Goal: Information Seeking & Learning: Learn about a topic

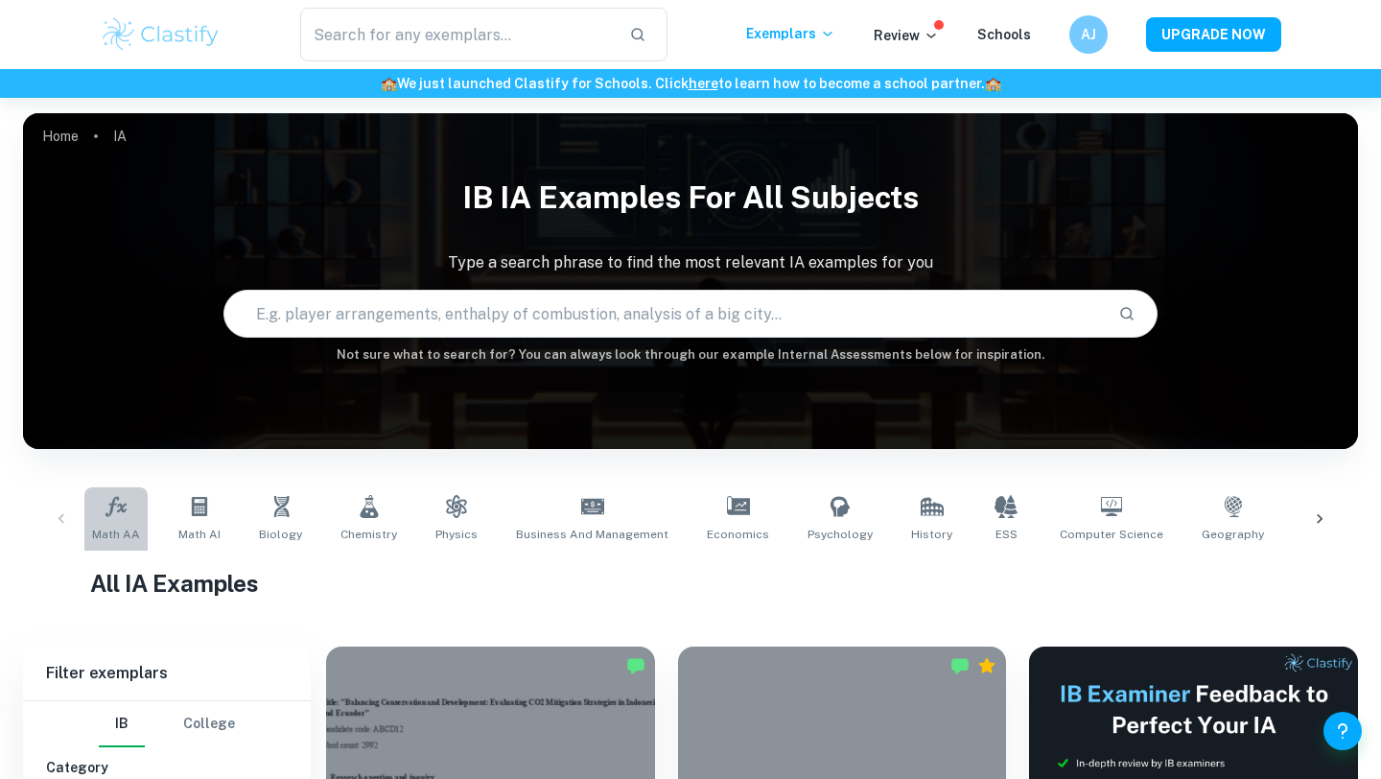
click at [111, 515] on icon at bounding box center [116, 506] width 23 height 23
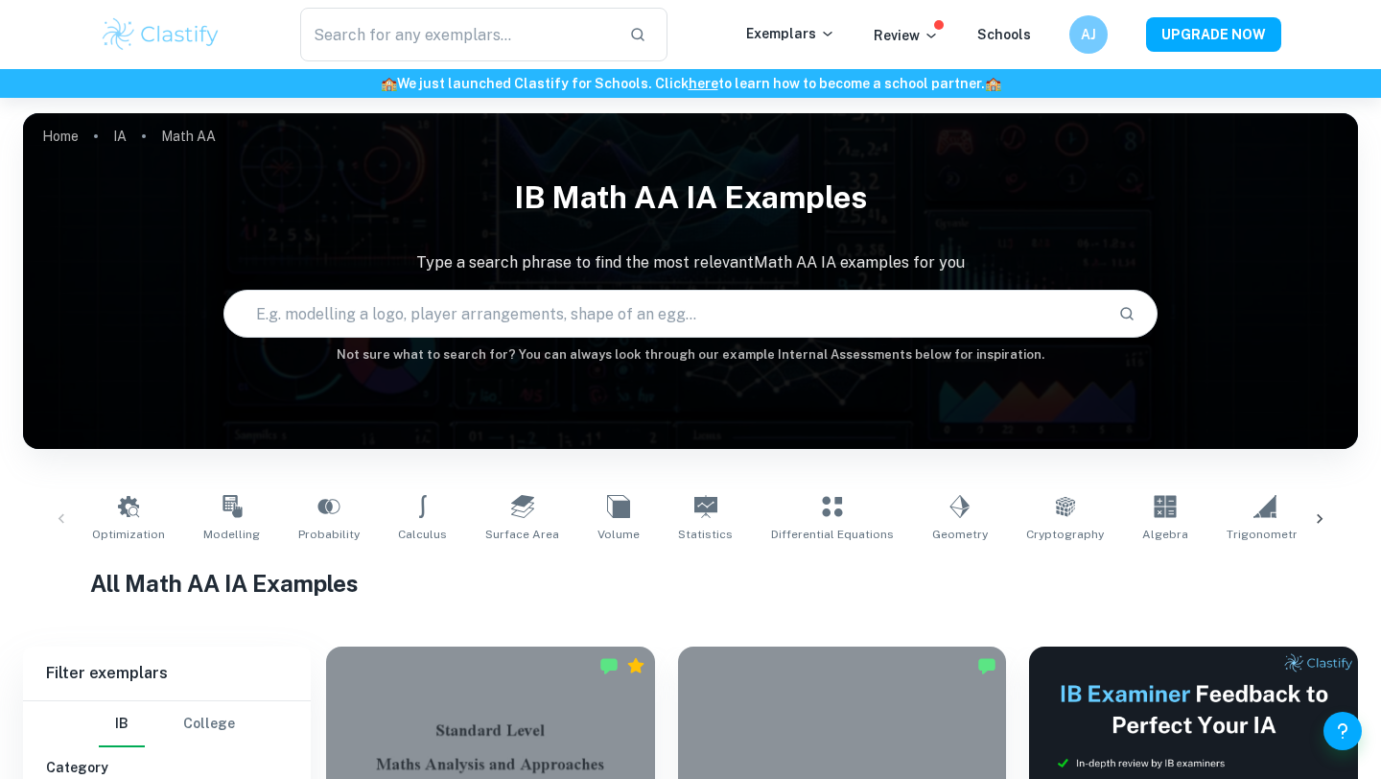
click at [327, 315] on input "text" at bounding box center [663, 314] width 879 height 54
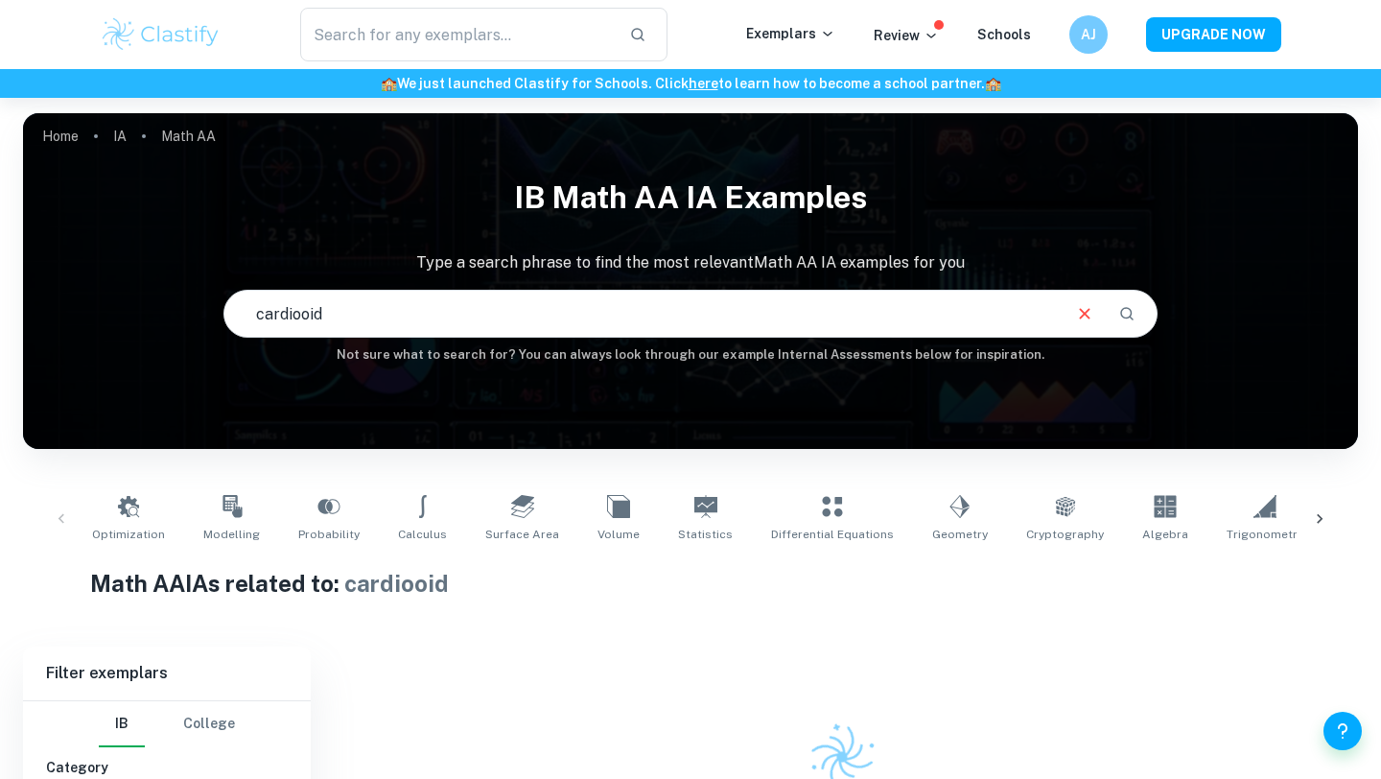
click at [303, 308] on input "cardiooid" at bounding box center [641, 314] width 835 height 54
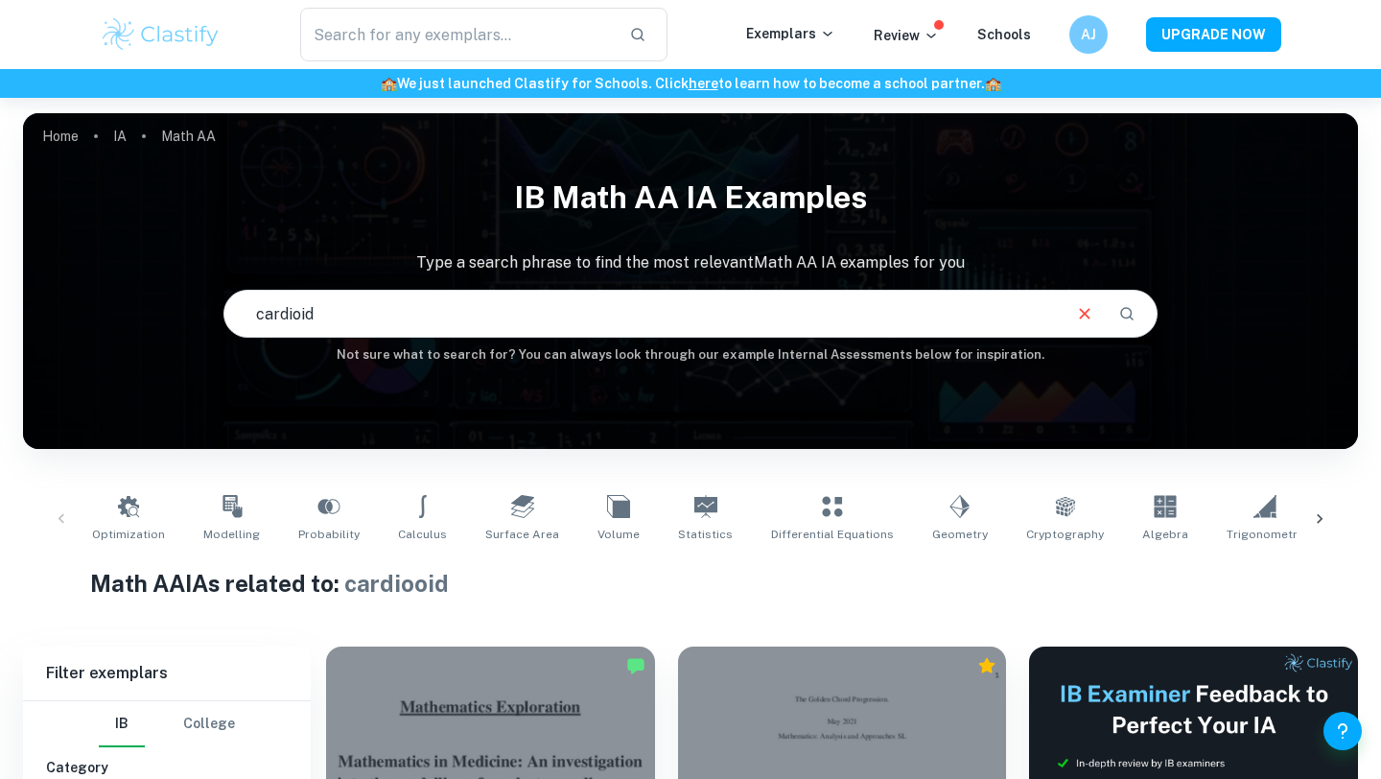
type input "cardioid"
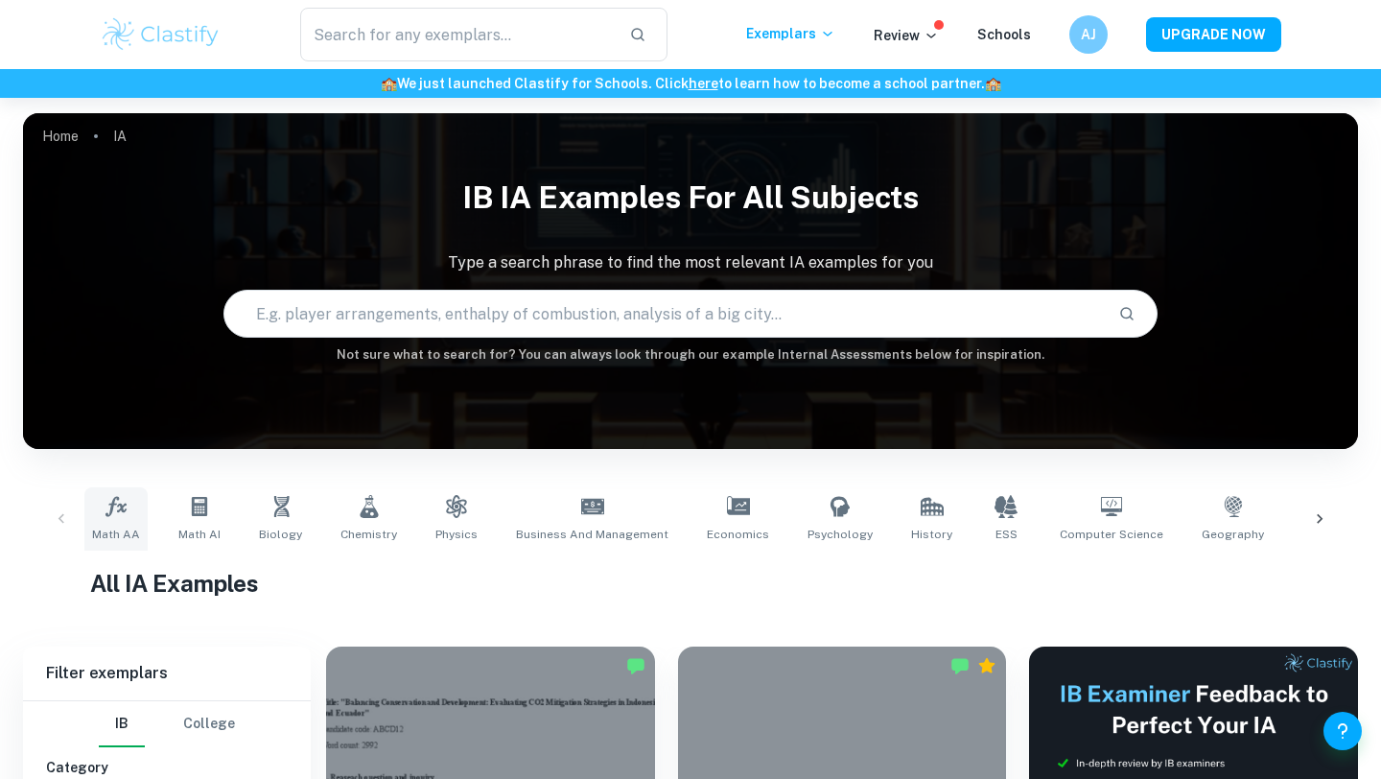
click at [110, 510] on icon at bounding box center [116, 506] width 21 height 20
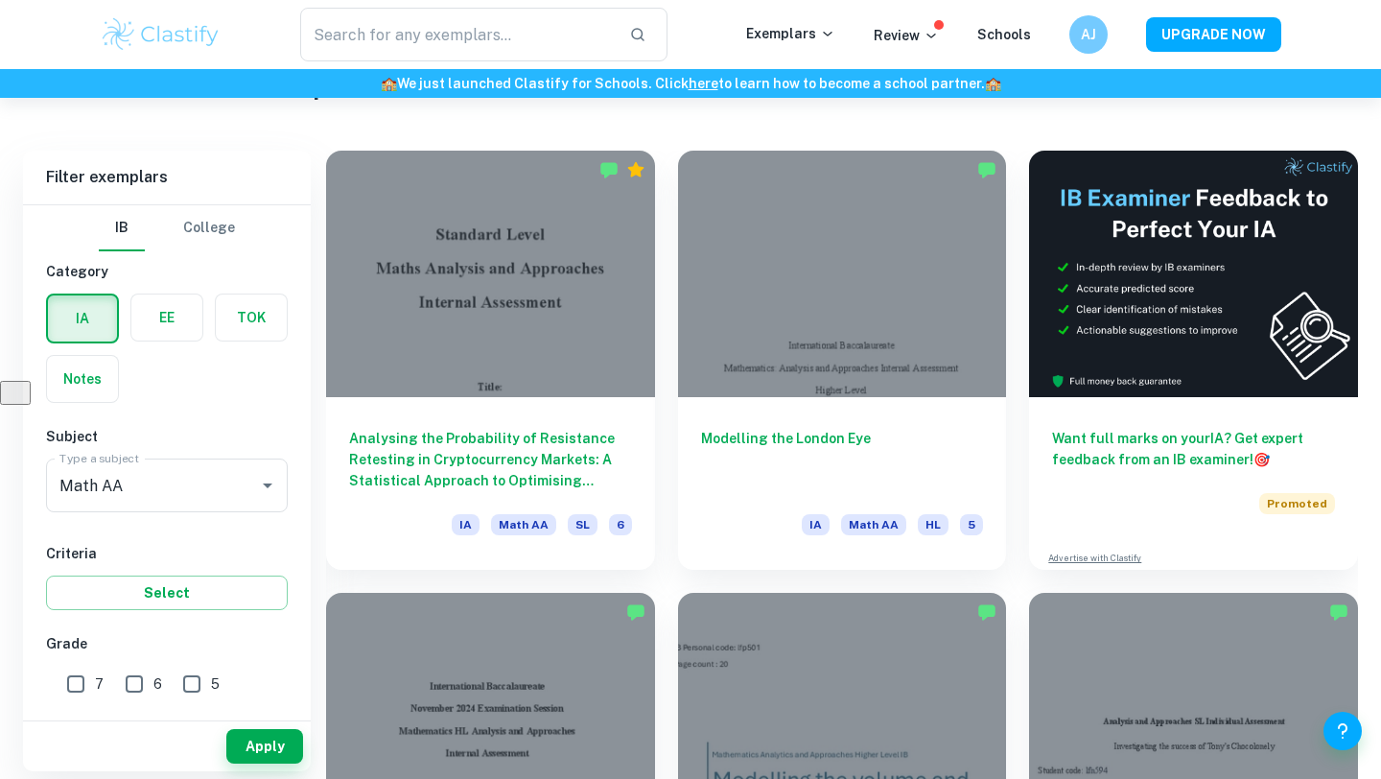
scroll to position [498, 0]
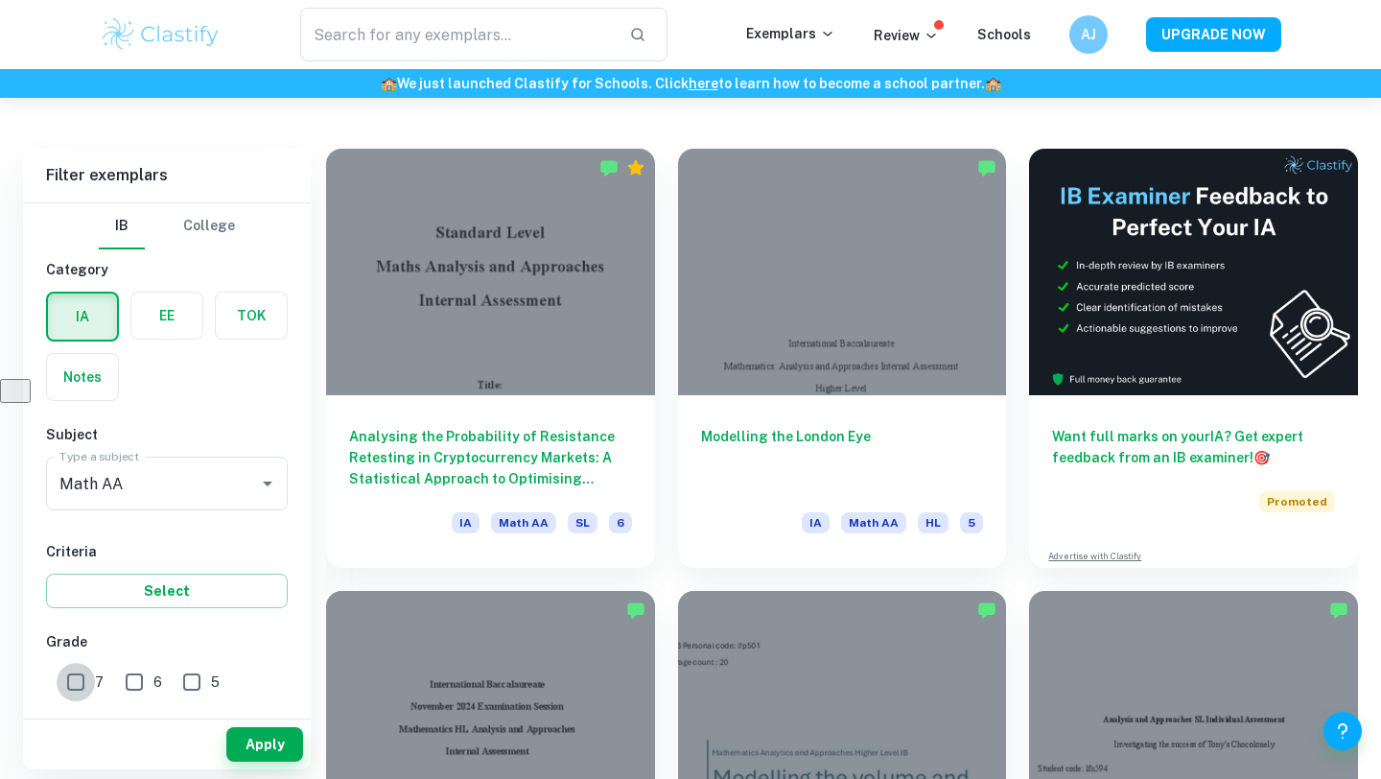
click at [75, 682] on input "7" at bounding box center [76, 682] width 38 height 38
checkbox input "true"
click at [295, 741] on button "Apply" at bounding box center [264, 744] width 77 height 35
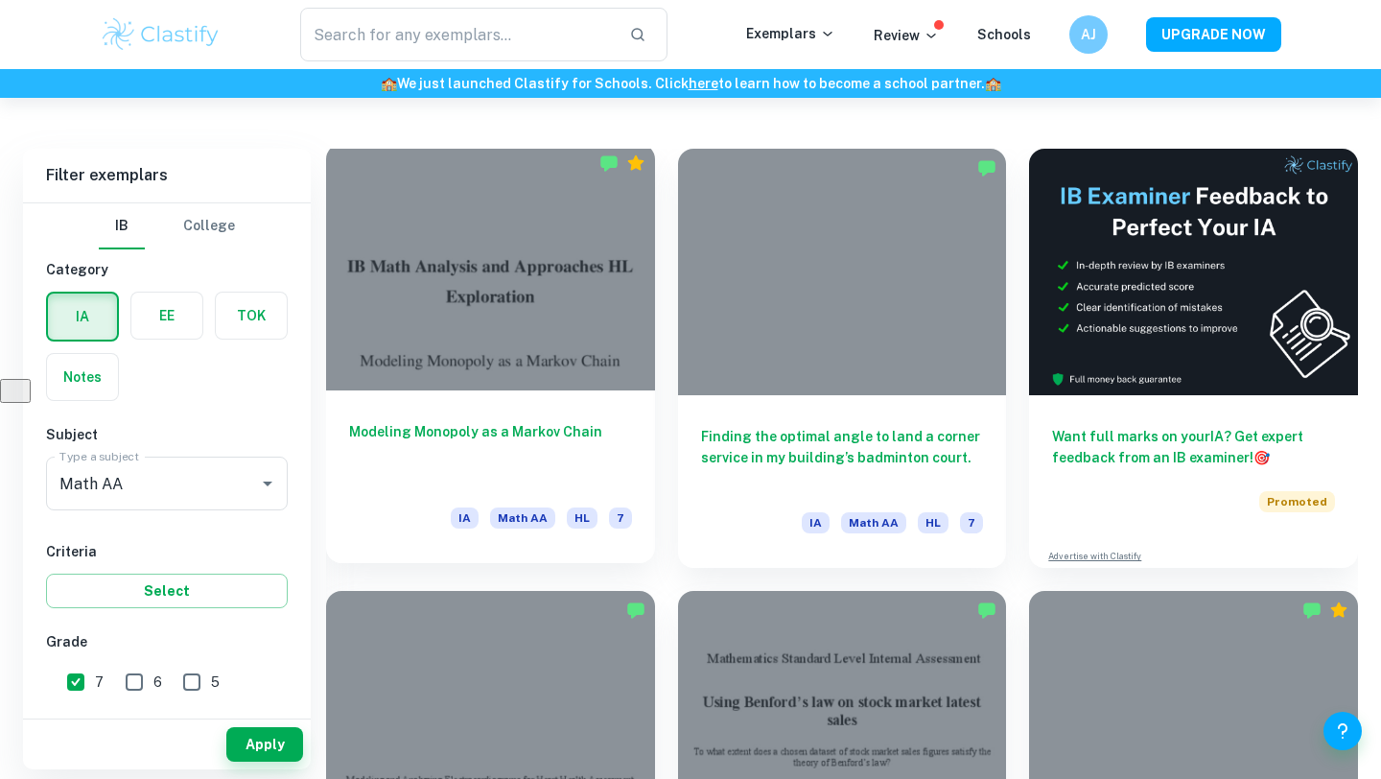
click at [527, 430] on h6 "Modeling Monopoly as a Markov Chain" at bounding box center [490, 452] width 283 height 63
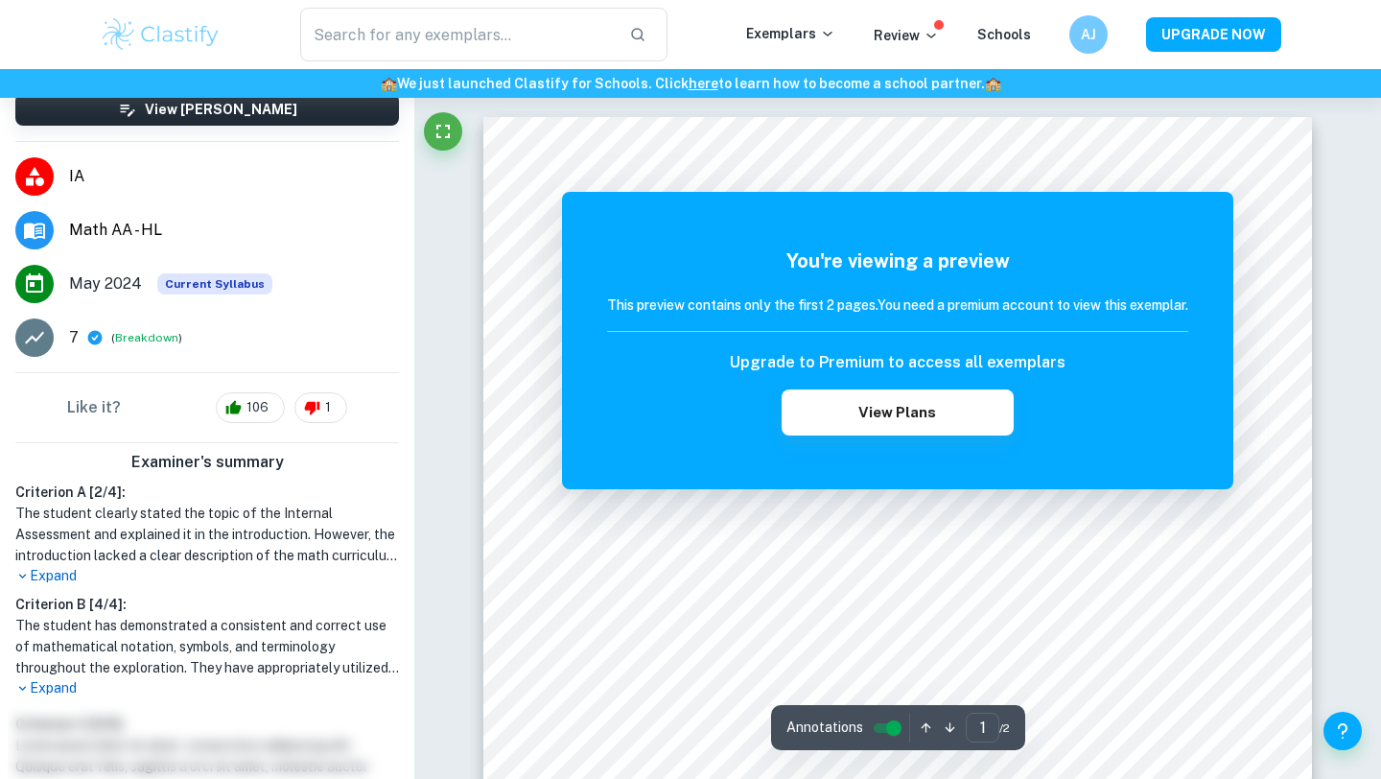
scroll to position [135, 0]
click at [64, 573] on p "Expand" at bounding box center [207, 574] width 384 height 20
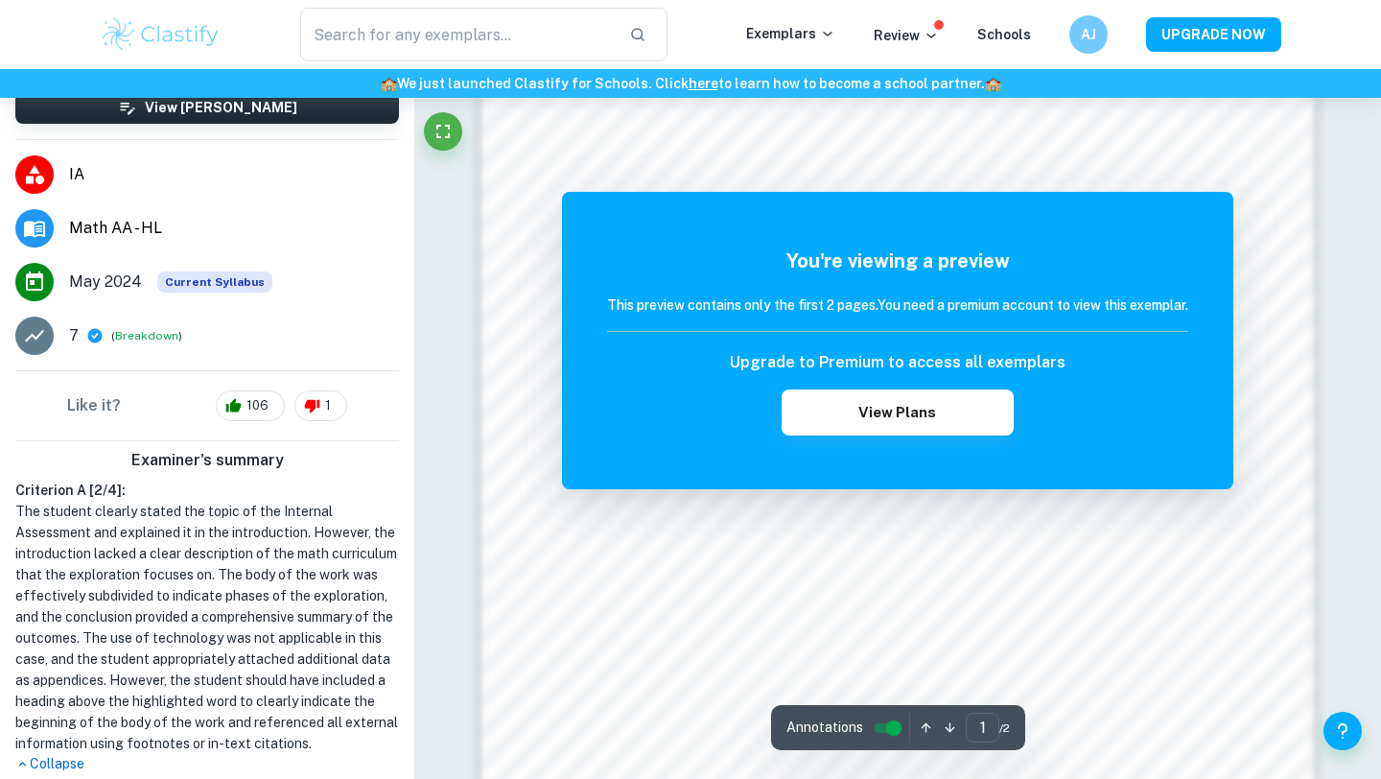
scroll to position [1625, 0]
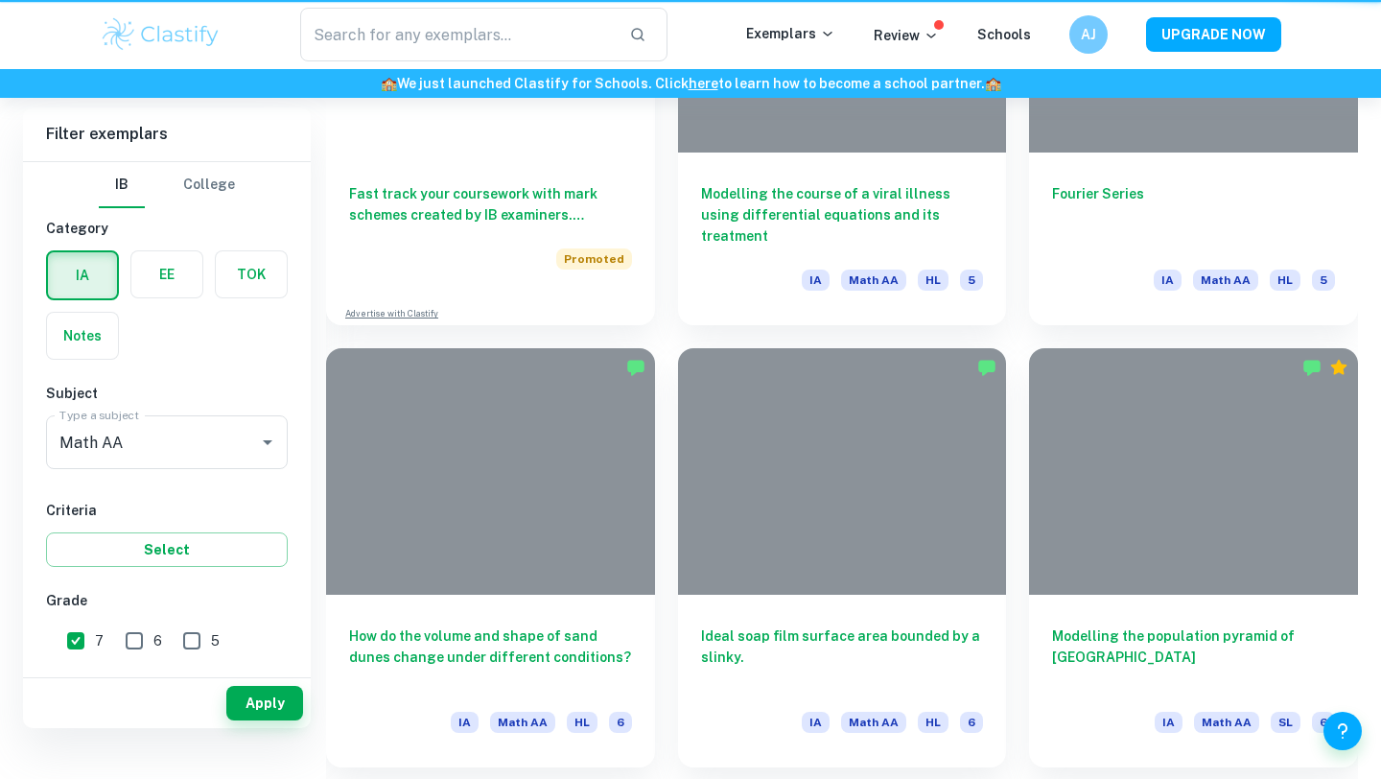
scroll to position [498, 0]
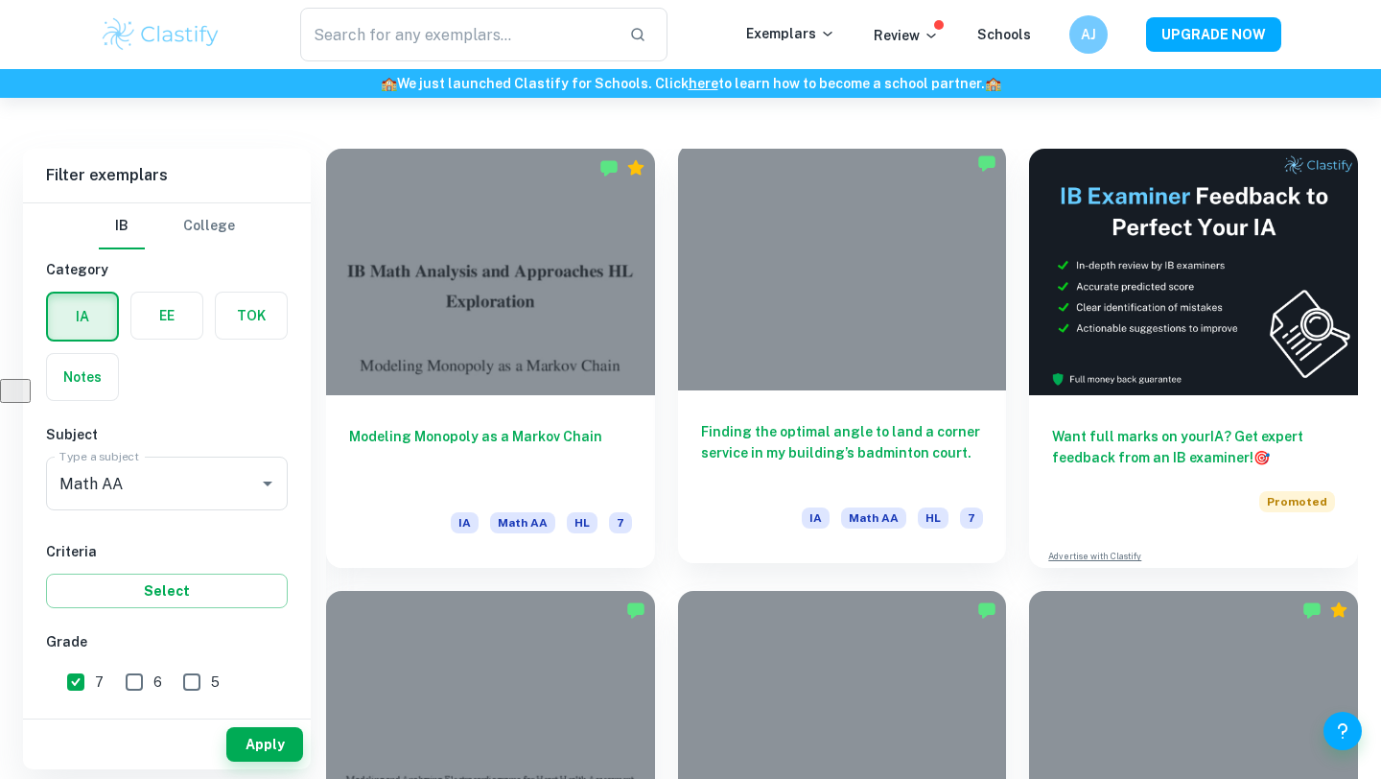
click at [749, 412] on div "Finding the optimal angle to land a corner service in my building’s badminton c…" at bounding box center [842, 476] width 329 height 173
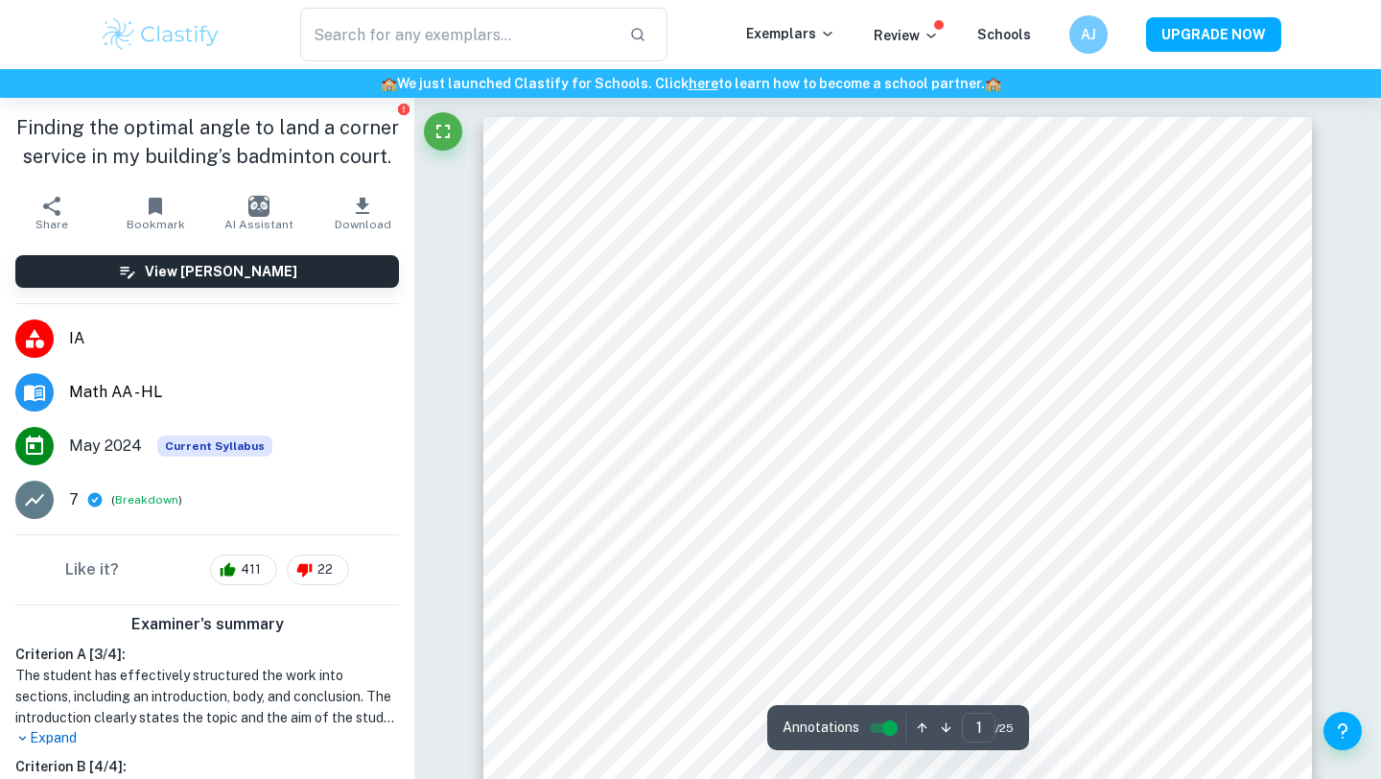
click at [404, 109] on icon "Report issue" at bounding box center [404, 110] width 12 height 12
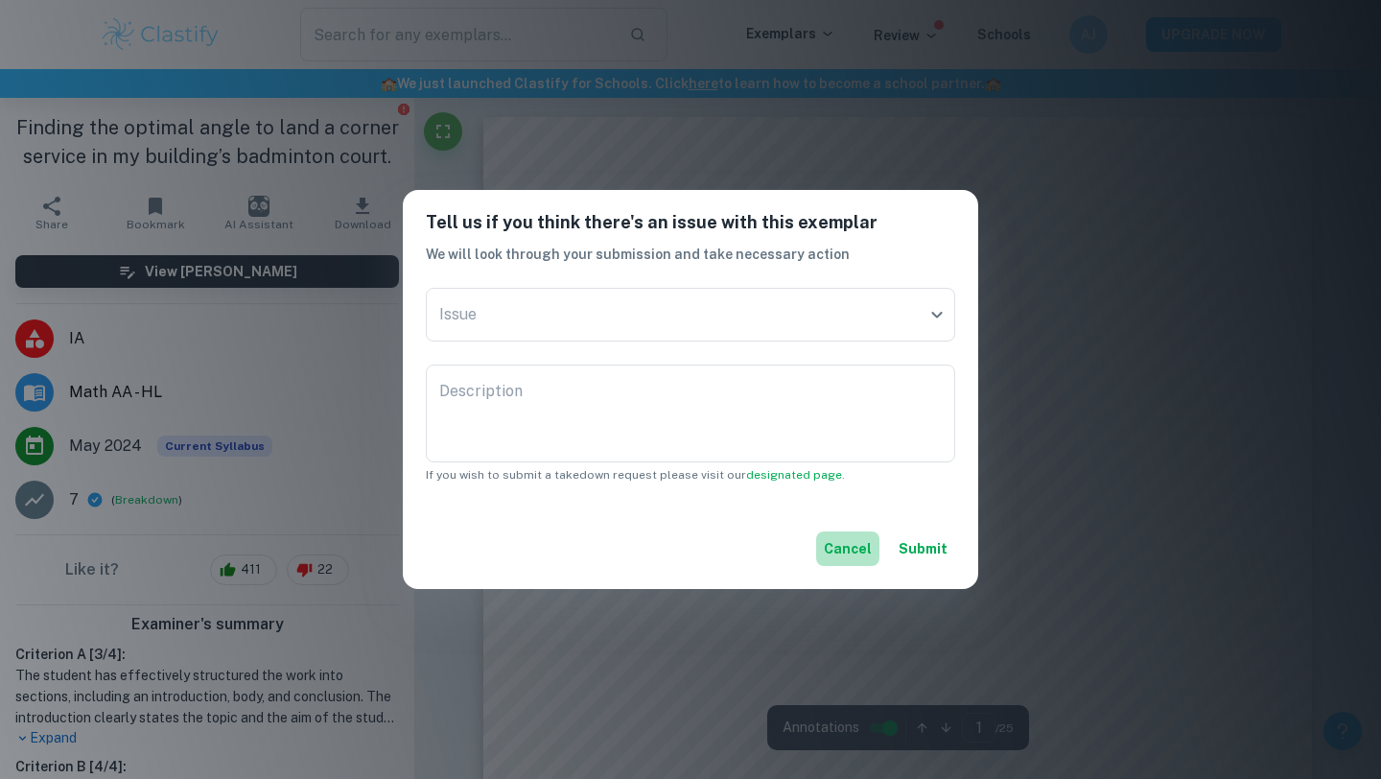
click at [859, 543] on button "Cancel" at bounding box center [847, 548] width 63 height 35
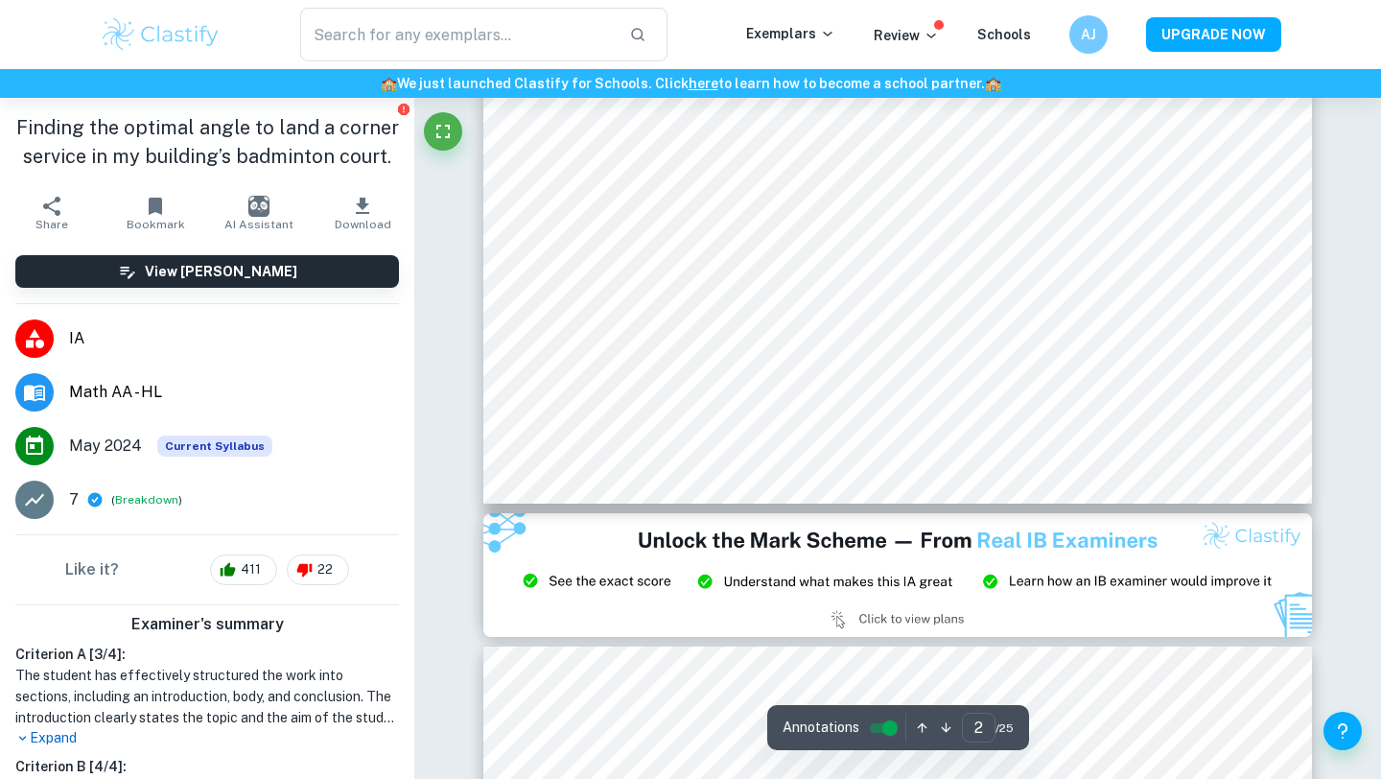
scroll to position [2114, 0]
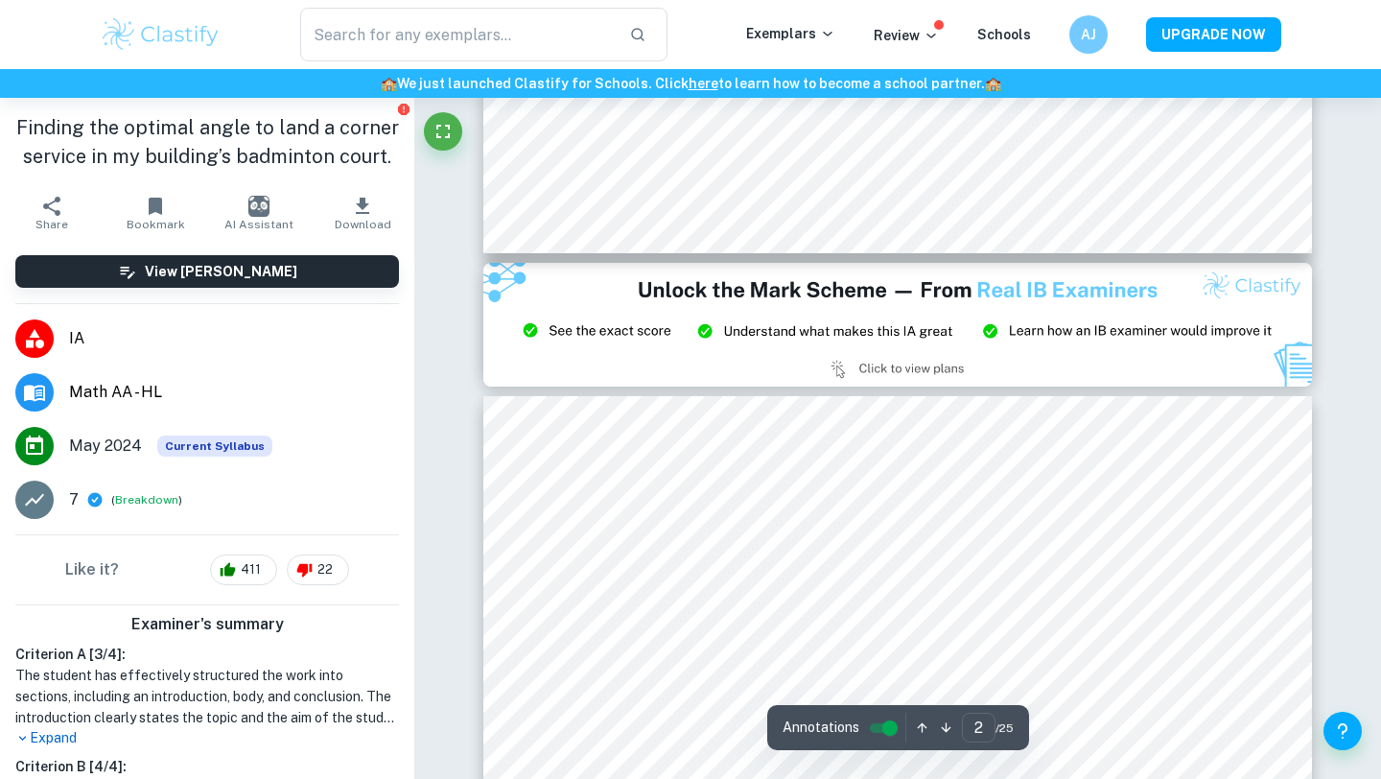
type input "3"
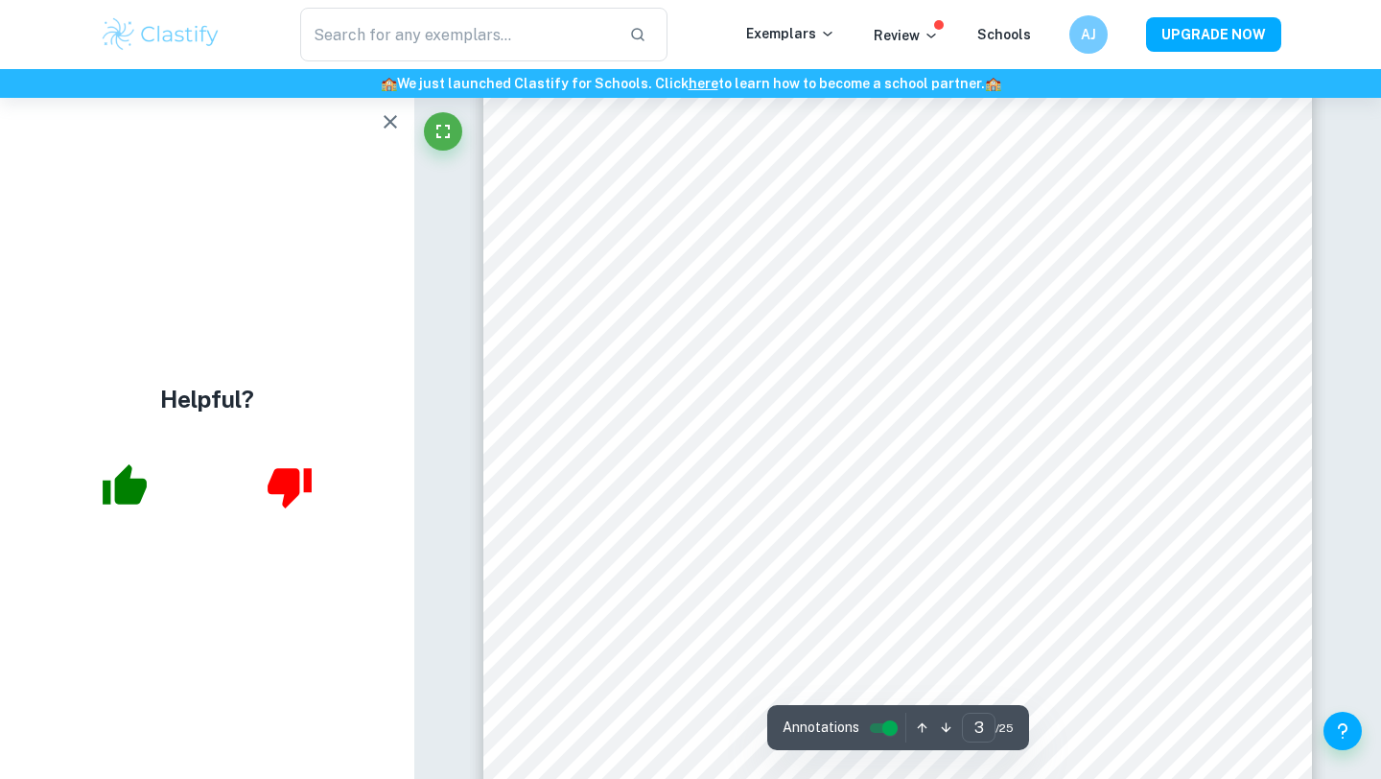
scroll to position [2965, 0]
